Goal: Check status: Check status

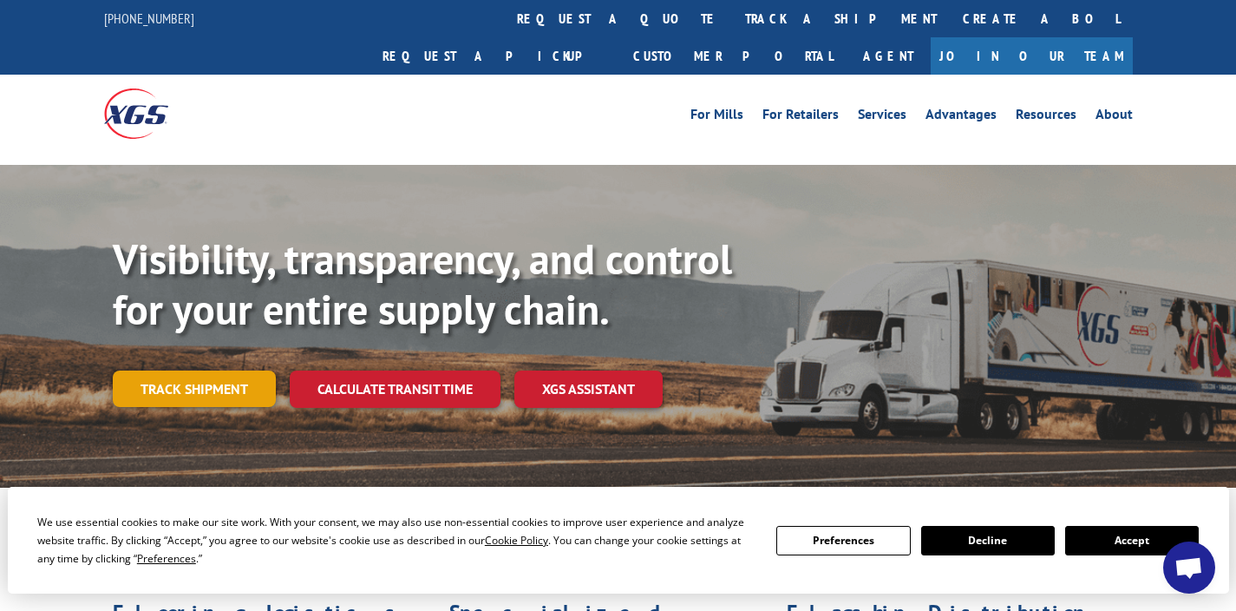
click at [161, 370] on link "Track shipment" at bounding box center [194, 388] width 163 height 36
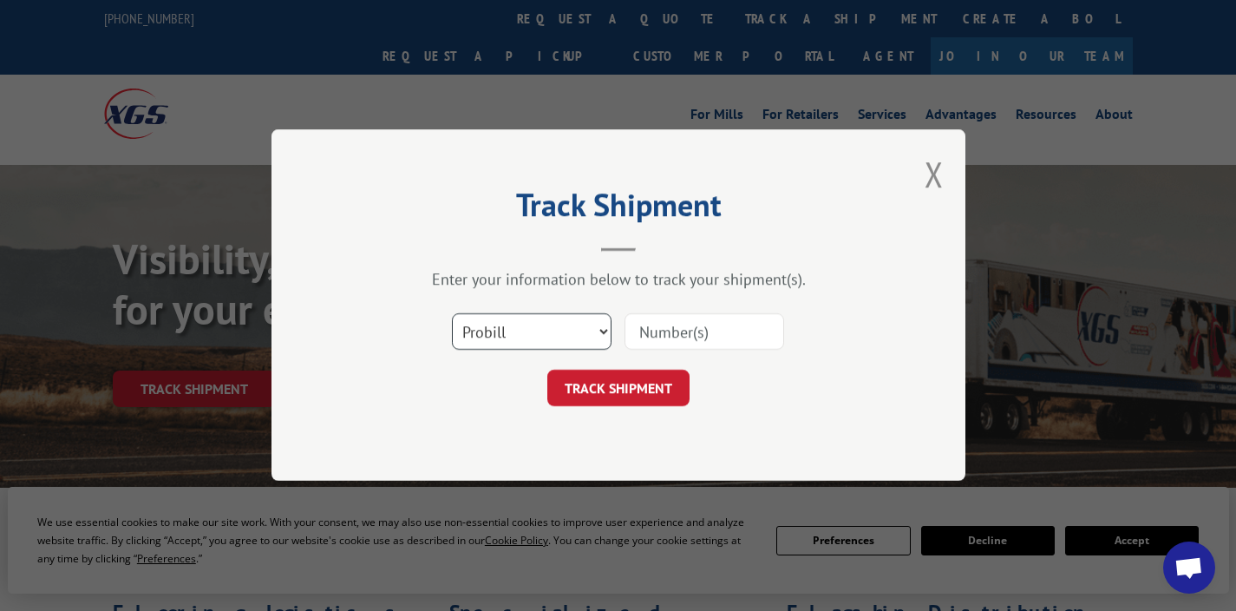
click at [534, 332] on select "Select category... Probill BOL PO" at bounding box center [532, 332] width 160 height 36
select select "po"
click at [452, 314] on select "Select category... Probill BOL PO" at bounding box center [532, 332] width 160 height 36
click at [687, 331] on input at bounding box center [705, 332] width 160 height 36
paste input "19545640"
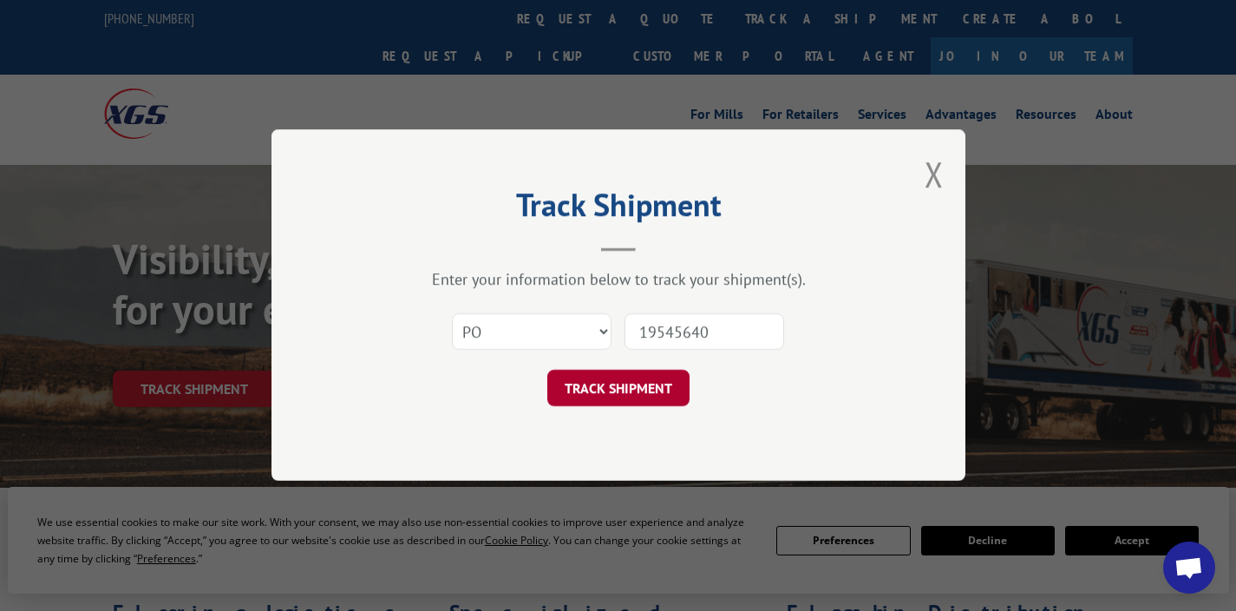
type input "19545640"
click at [608, 378] on button "TRACK SHIPMENT" at bounding box center [618, 388] width 142 height 36
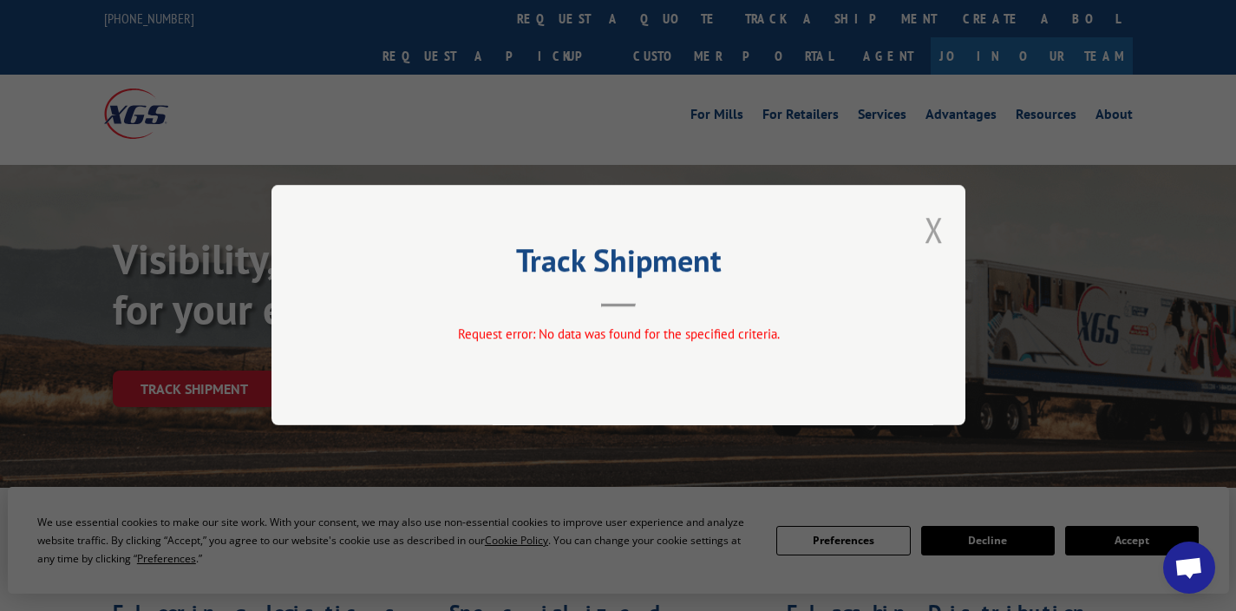
click at [928, 222] on button "Close modal" at bounding box center [934, 229] width 19 height 46
